Goal: Find specific page/section: Find specific page/section

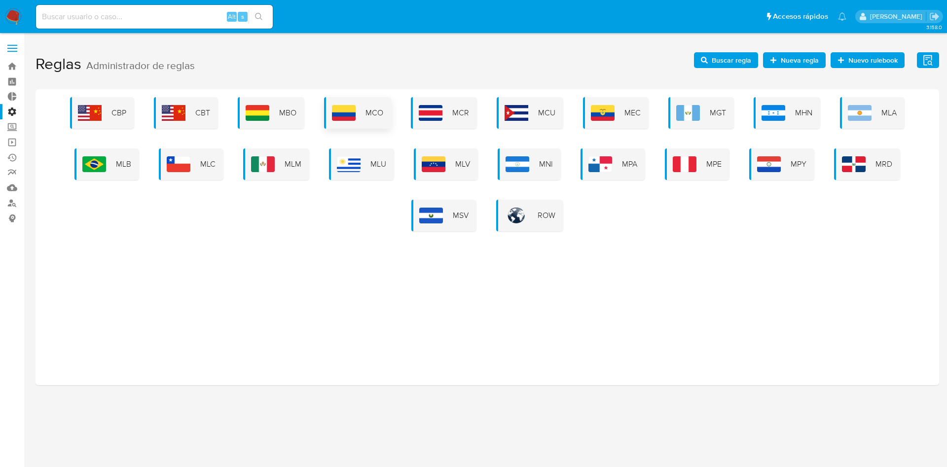
click at [374, 102] on div "MCO" at bounding box center [357, 113] width 67 height 32
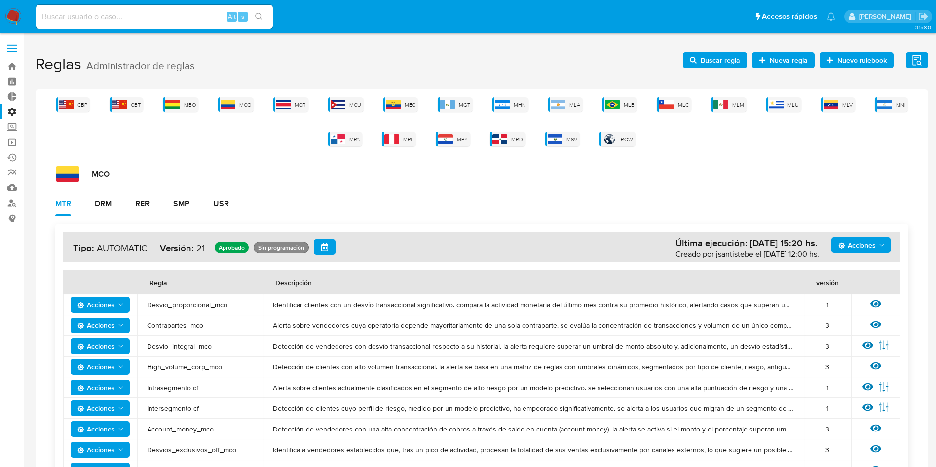
click at [15, 39] on label at bounding box center [12, 48] width 25 height 21
click at [0, 0] on input "checkbox" at bounding box center [0, 0] width 0 height 0
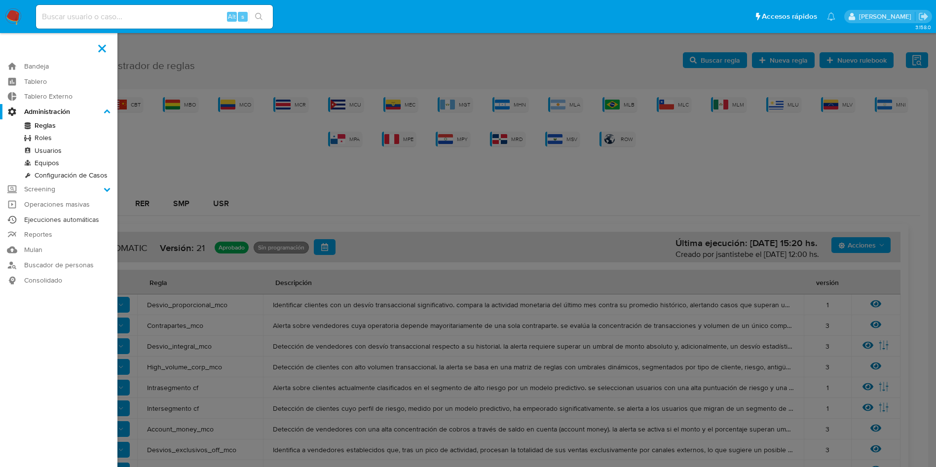
click at [69, 217] on link "Ejecuciones automáticas" at bounding box center [58, 219] width 117 height 15
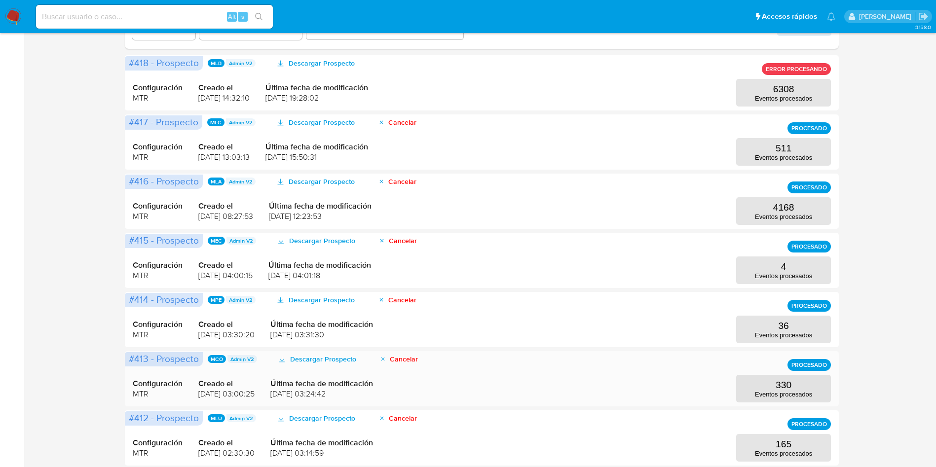
scroll to position [222, 0]
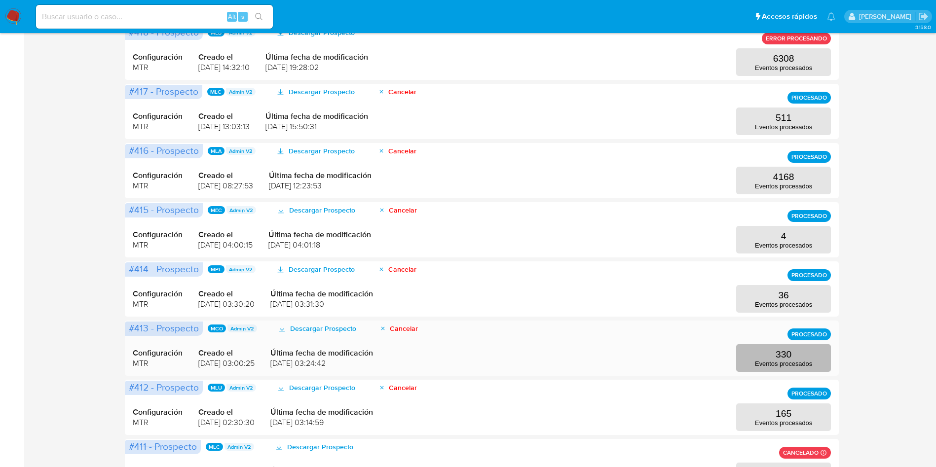
click at [799, 346] on button "330 Eventos procesados" at bounding box center [783, 358] width 95 height 28
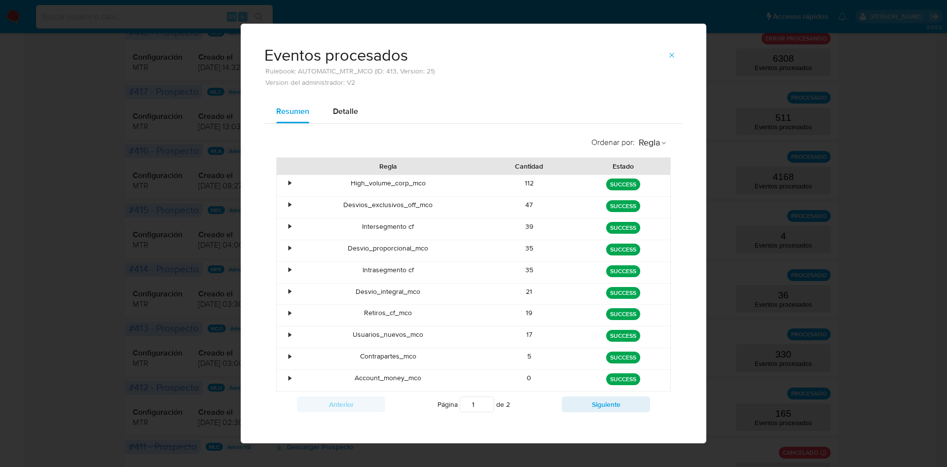
drag, startPoint x: 544, startPoint y: 315, endPoint x: 557, endPoint y: 317, distance: 13.0
click at [557, 317] on div "19" at bounding box center [529, 315] width 94 height 21
click at [554, 315] on div "19" at bounding box center [529, 315] width 94 height 21
click at [668, 55] on icon "button" at bounding box center [672, 55] width 8 height 8
